Goal: Task Accomplishment & Management: Use online tool/utility

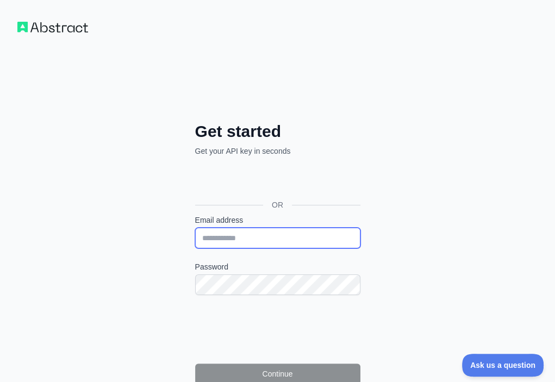
click at [195, 228] on input "Email address" at bounding box center [277, 238] width 165 height 21
paste input "**********"
type input "**********"
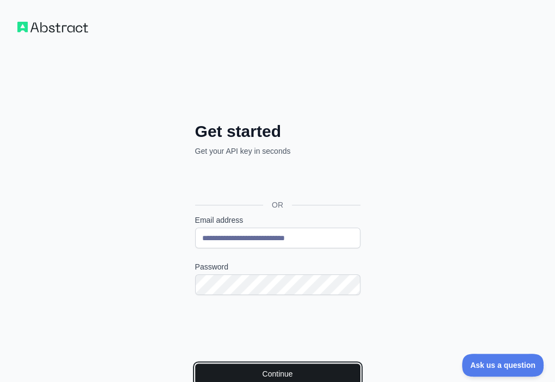
click at [209, 364] on button "Continue" at bounding box center [277, 374] width 165 height 21
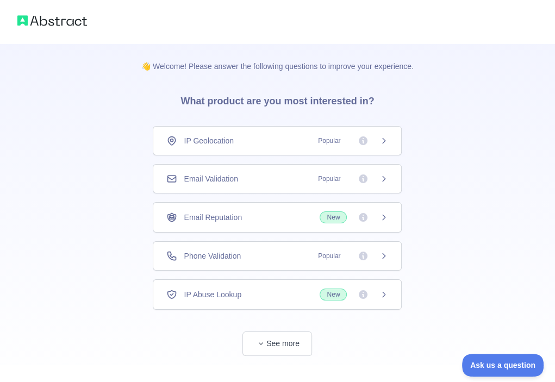
click at [262, 181] on div "Email Validation Popular" at bounding box center [277, 178] width 222 height 11
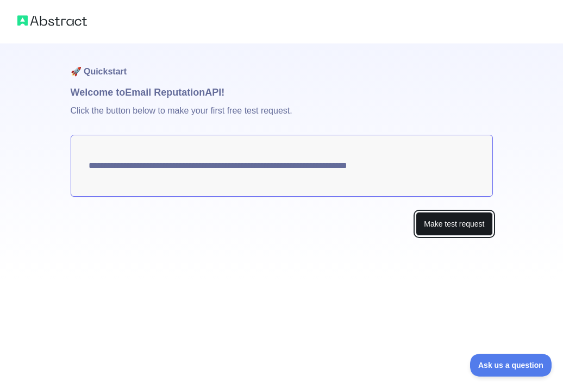
click at [433, 216] on button "Make test request" at bounding box center [454, 224] width 77 height 24
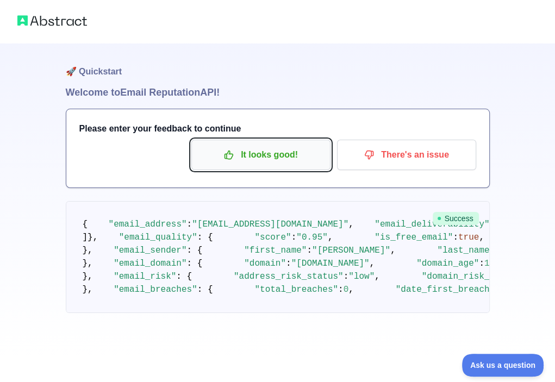
click at [290, 155] on p "It looks good!" at bounding box center [261, 155] width 123 height 18
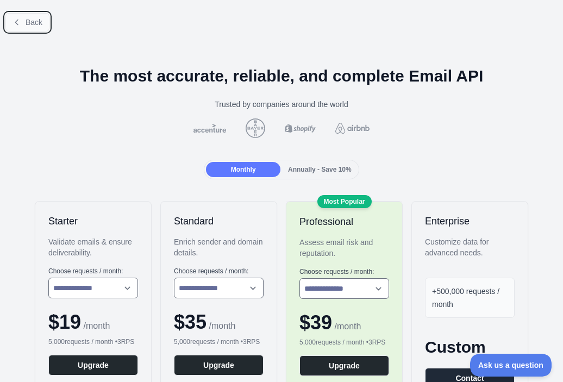
click at [37, 26] on span "Back" at bounding box center [34, 22] width 17 height 9
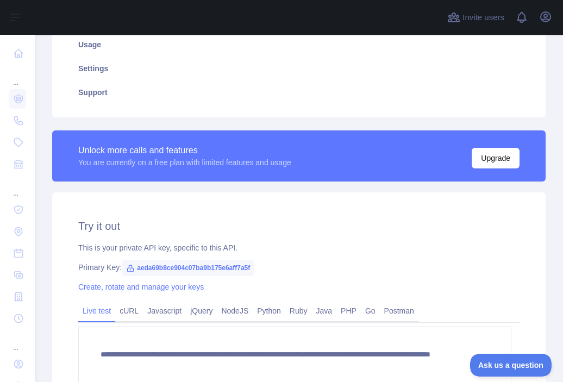
scroll to position [218, 0]
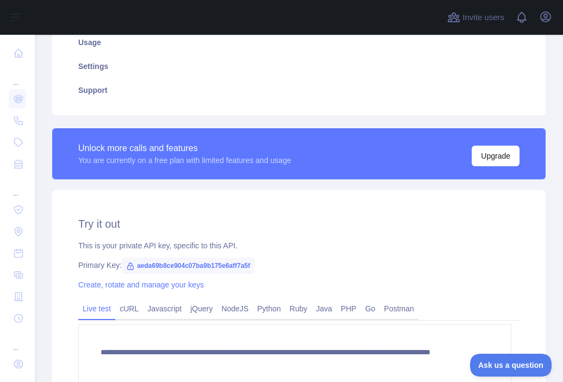
click at [208, 269] on span "aeda69b8ce904c07ba9b175e6aff7a5f" at bounding box center [188, 266] width 133 height 16
copy span "aeda69b8ce904c07ba9b175e6aff7a5f"
